Goal: Task Accomplishment & Management: Use online tool/utility

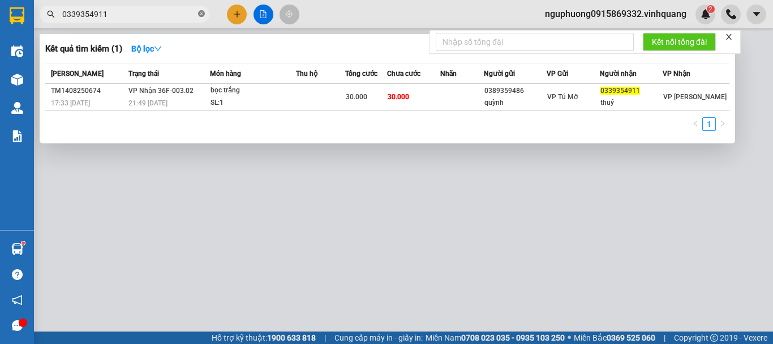
click at [201, 11] on icon "close-circle" at bounding box center [201, 13] width 7 height 7
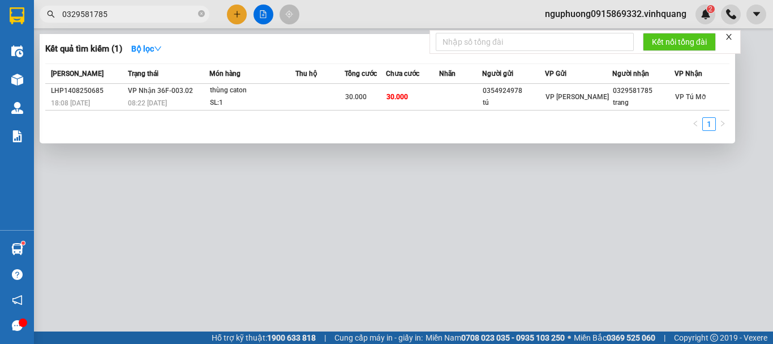
type input "0329581785"
click at [199, 10] on span at bounding box center [201, 14] width 7 height 11
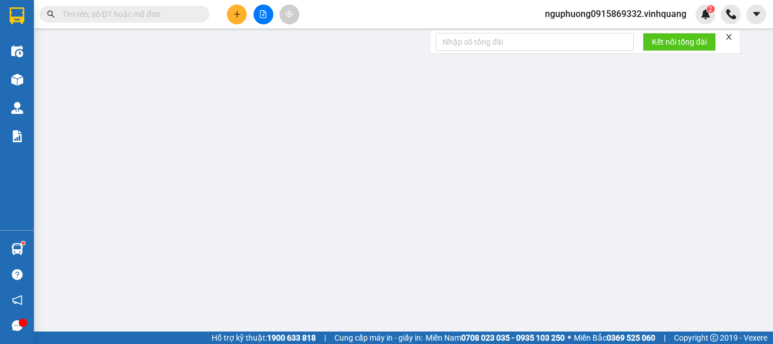
paste input "0942861986"
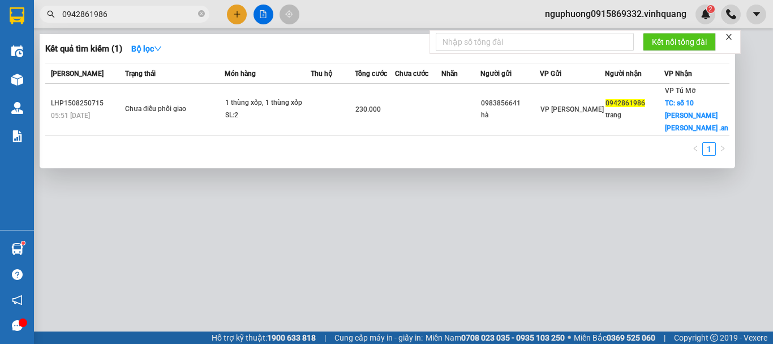
type input "0942861986"
click at [202, 11] on icon "close-circle" at bounding box center [201, 13] width 7 height 7
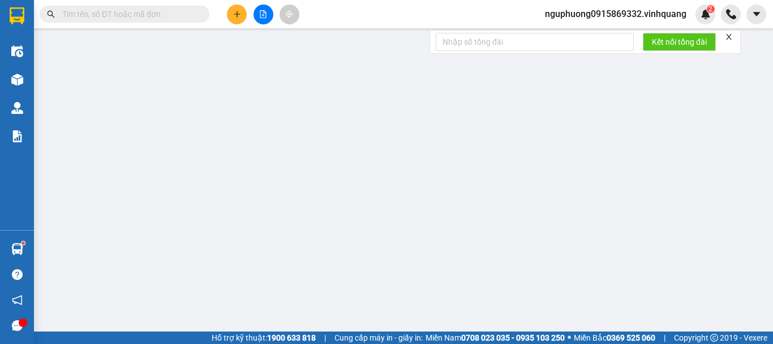
paste input "0984429668"
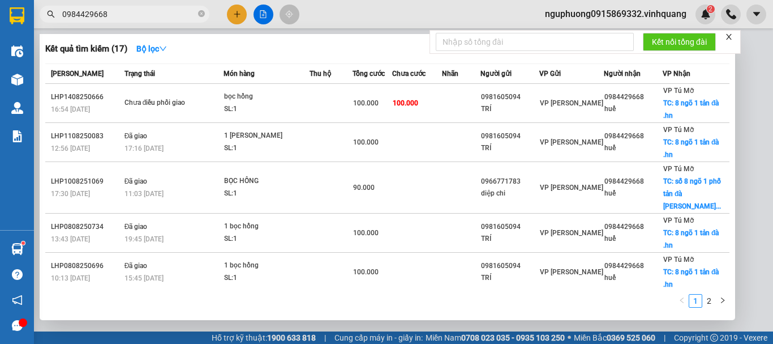
type input "0984429668"
click at [200, 12] on icon "close-circle" at bounding box center [201, 13] width 7 height 7
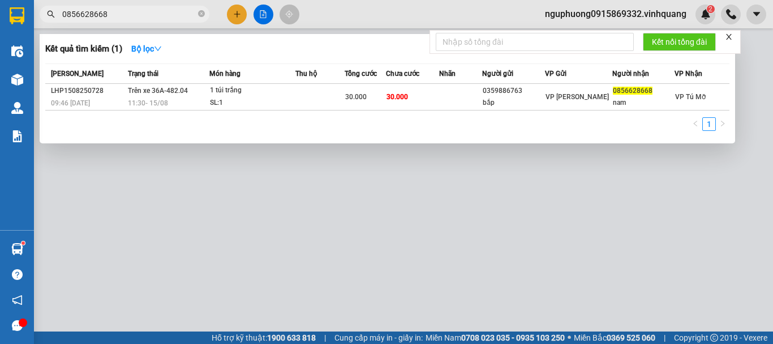
type input "0856628668"
click at [202, 11] on icon "close-circle" at bounding box center [201, 13] width 7 height 7
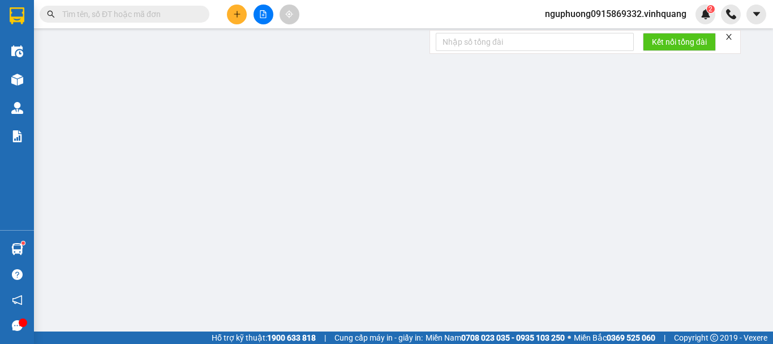
paste input "0983856641"
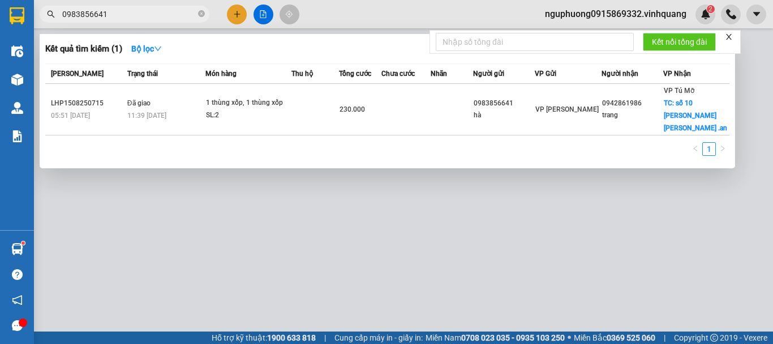
type input "0983856641"
click at [200, 14] on icon "close-circle" at bounding box center [201, 13] width 7 height 7
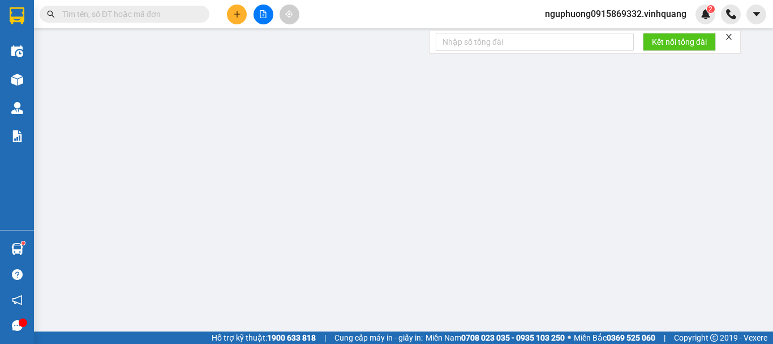
paste input "0356890519"
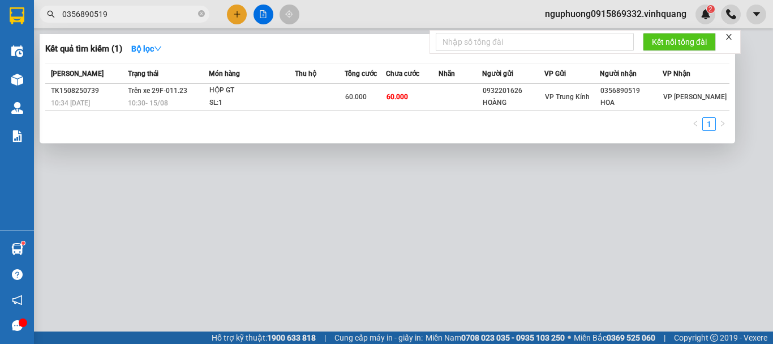
type input "0356890519"
